Goal: Find specific fact: Find contact information

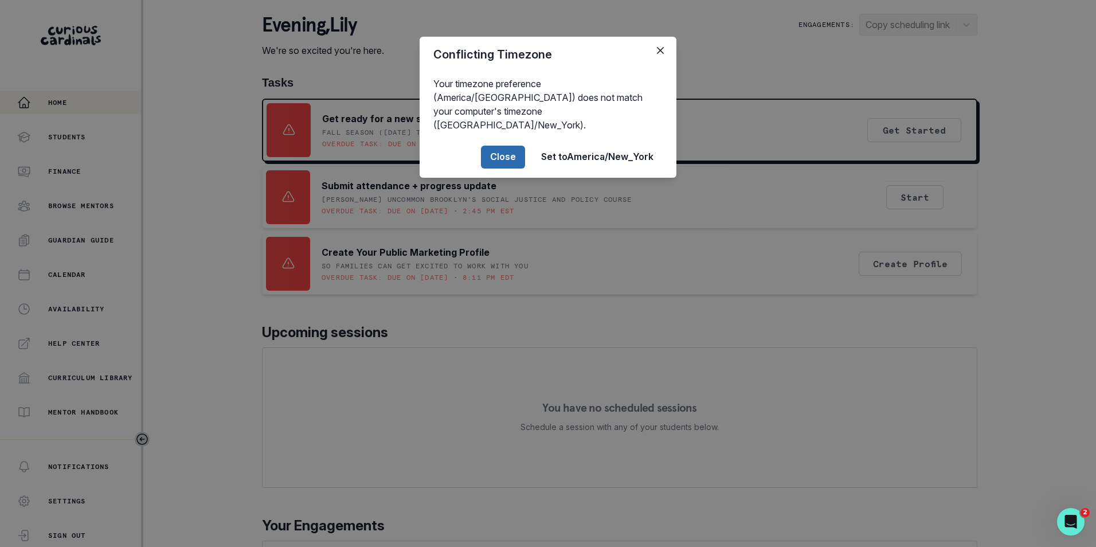
click at [505, 146] on button "Close" at bounding box center [503, 157] width 44 height 23
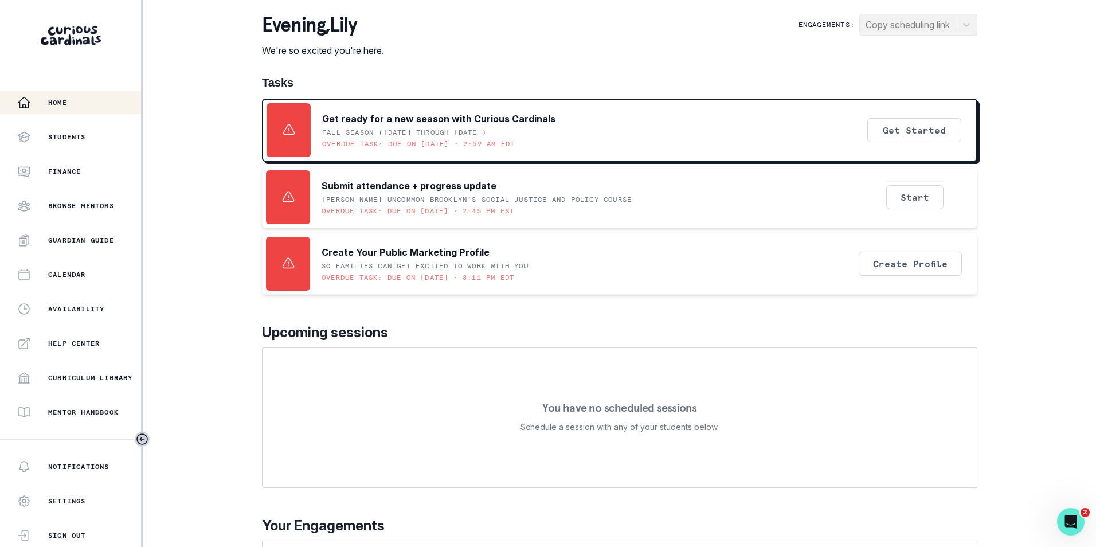
scroll to position [157, 0]
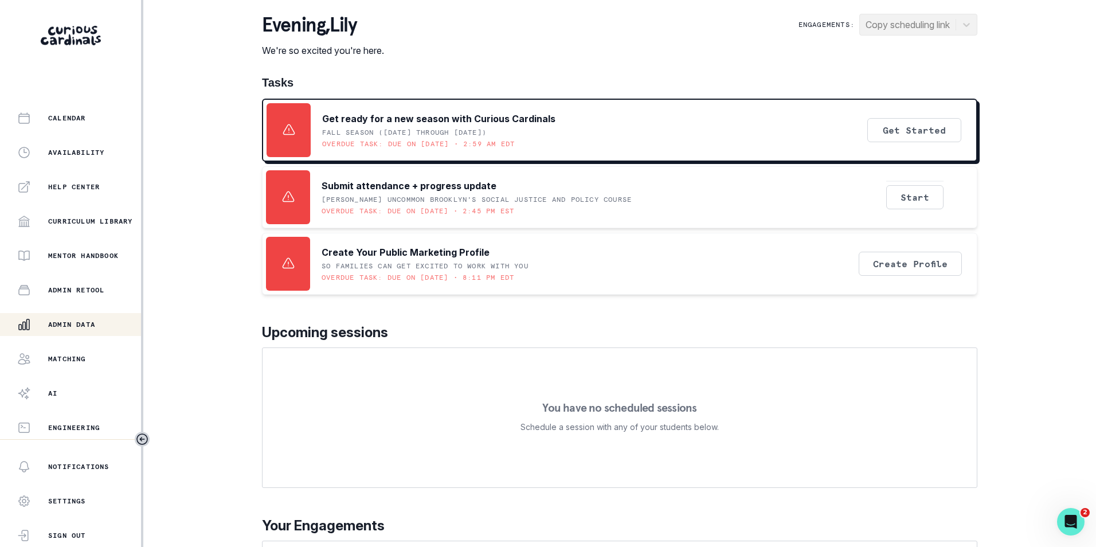
click at [86, 320] on p "Admin Data" at bounding box center [71, 324] width 47 height 9
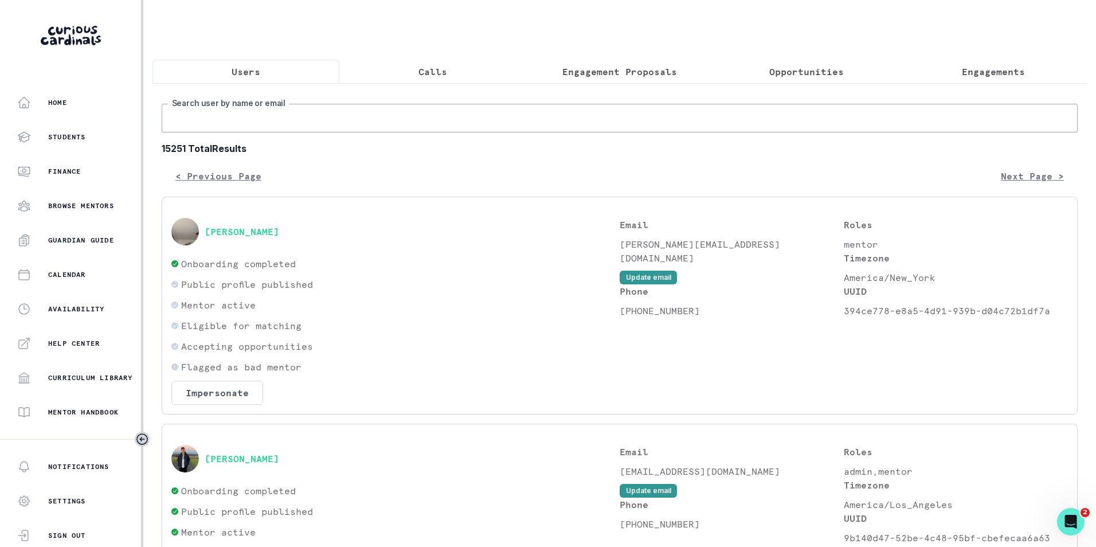
click at [260, 126] on input "Search user by name or email" at bounding box center [620, 118] width 916 height 29
paste input "[PERSON_NAME]"
type input "[PERSON_NAME]"
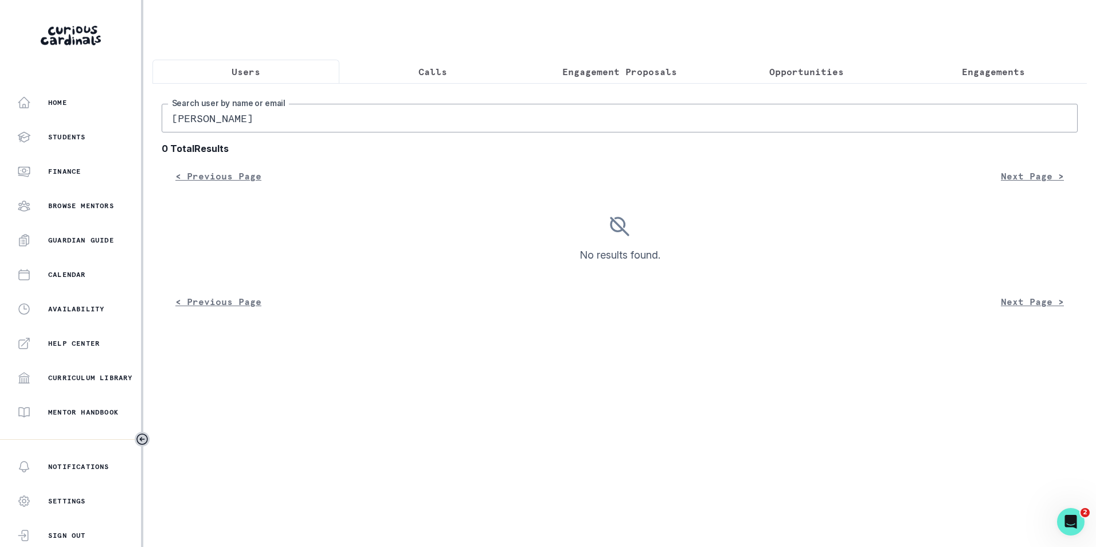
click at [226, 129] on input "[PERSON_NAME]" at bounding box center [620, 118] width 916 height 29
click at [222, 127] on input "[PERSON_NAME]" at bounding box center [620, 118] width 916 height 29
type input "[PERSON_NAME]"
click at [260, 131] on input "[PERSON_NAME]" at bounding box center [620, 118] width 916 height 29
click at [234, 121] on input "[PERSON_NAME]" at bounding box center [620, 118] width 916 height 29
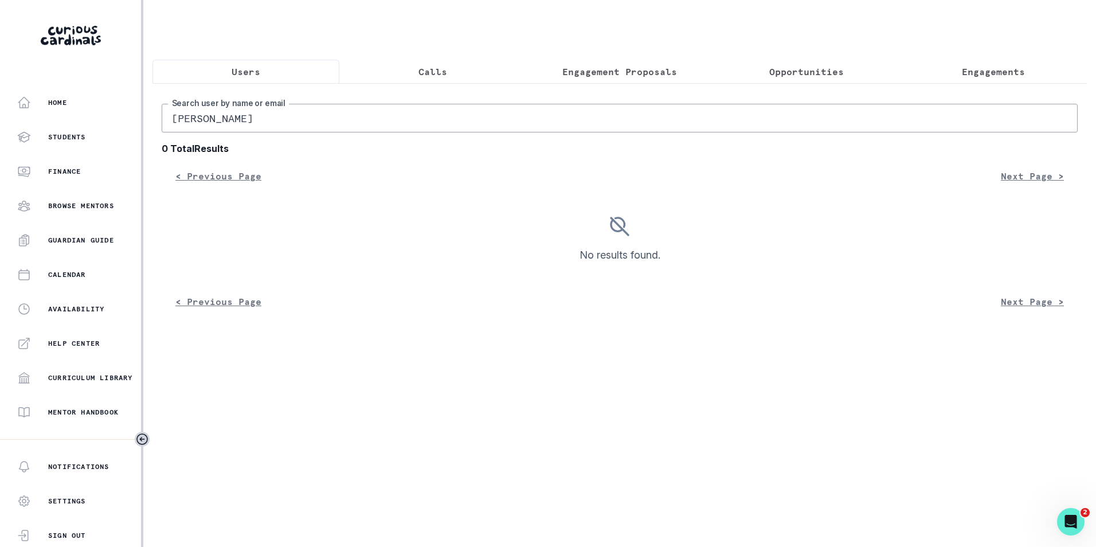
click at [234, 121] on input "[PERSON_NAME]" at bounding box center [620, 118] width 916 height 29
type input "[PERSON_NAME]"
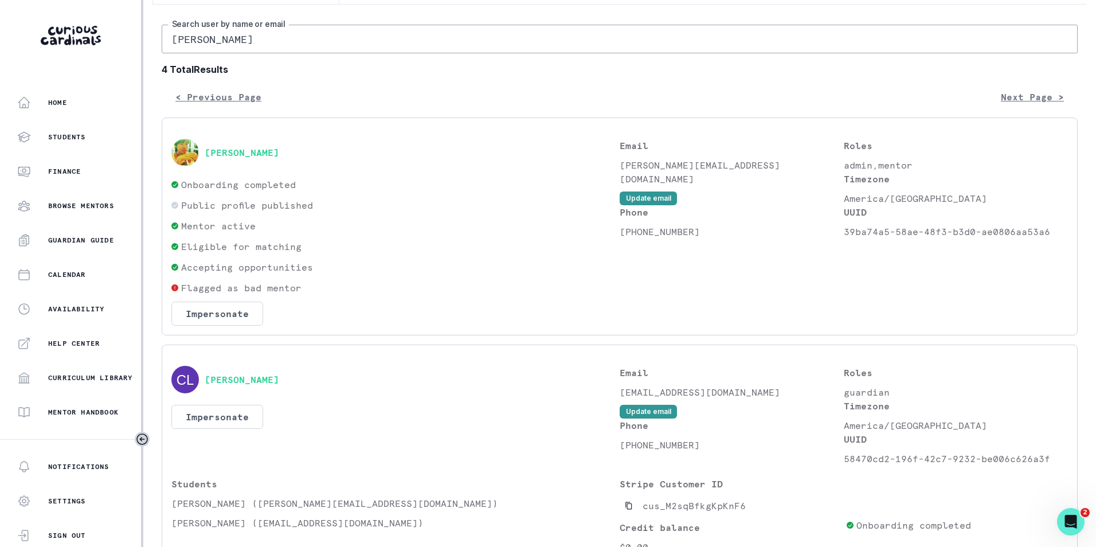
scroll to position [344, 0]
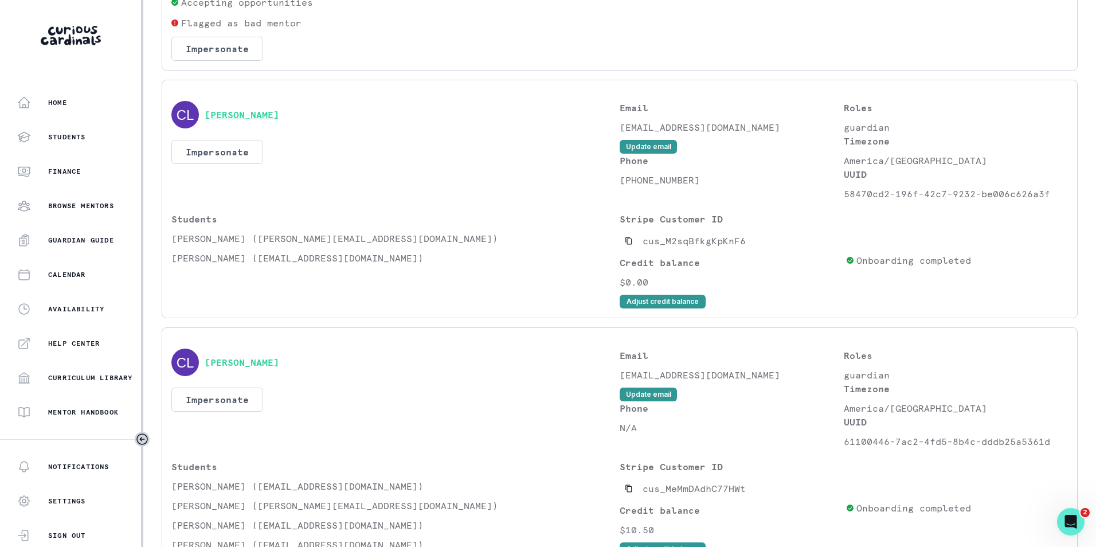
click at [233, 120] on button "[PERSON_NAME]" at bounding box center [242, 114] width 75 height 11
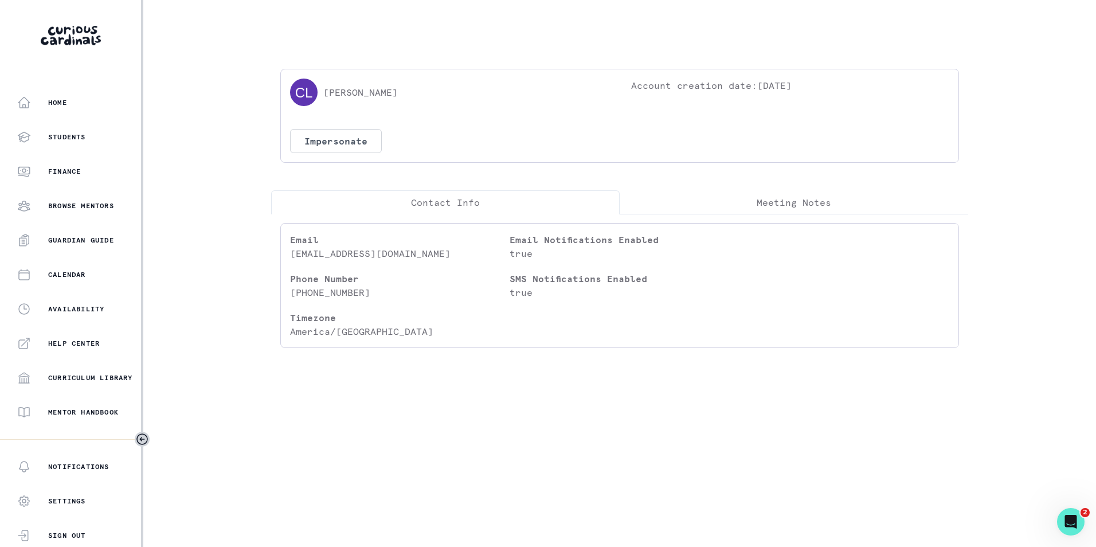
click at [376, 93] on p "[PERSON_NAME]" at bounding box center [360, 92] width 75 height 14
drag, startPoint x: 291, startPoint y: 256, endPoint x: 444, endPoint y: 256, distance: 153.7
click at [444, 256] on p "[EMAIL_ADDRESS][DOMAIN_NAME]" at bounding box center [400, 254] width 220 height 14
copy p "[EMAIL_ADDRESS][DOMAIN_NAME]"
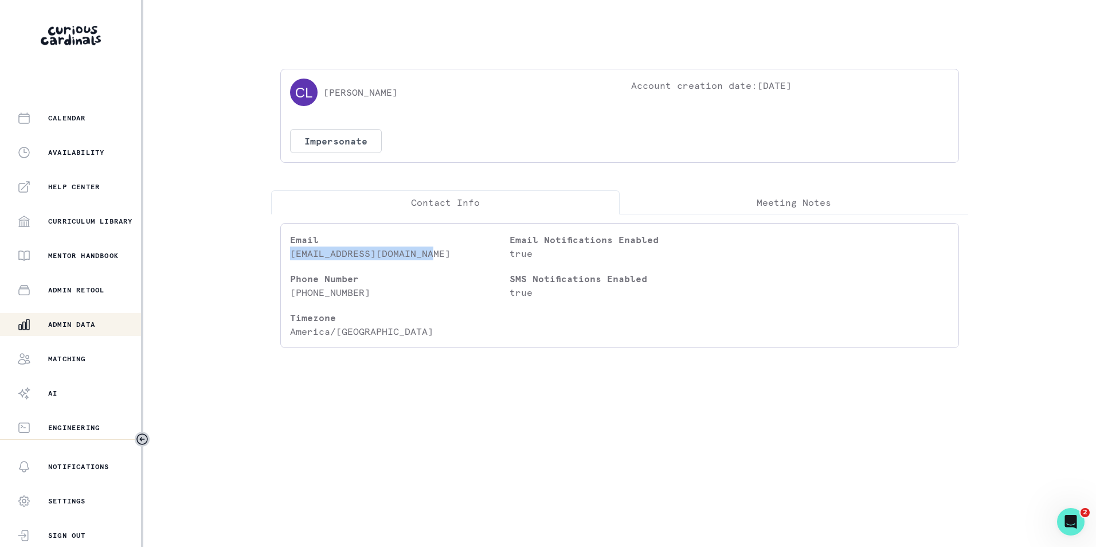
click at [80, 319] on div "Admin Data" at bounding box center [79, 325] width 124 height 14
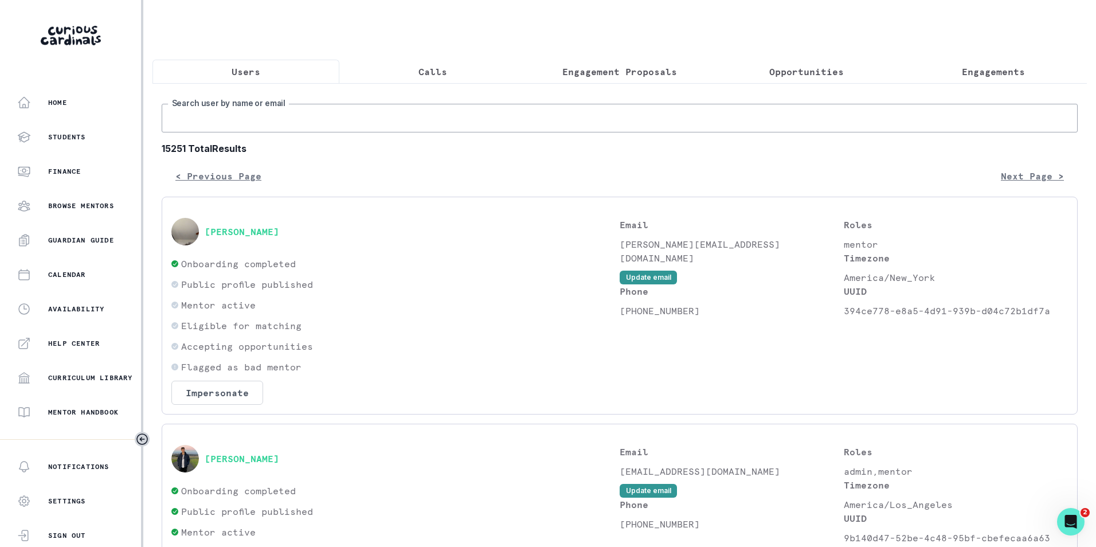
click at [331, 132] on input "Search user by name or email" at bounding box center [620, 118] width 916 height 29
paste input "[EMAIL_ADDRESS][DOMAIN_NAME]"
type input "[EMAIL_ADDRESS][DOMAIN_NAME]"
